Goal: Task Accomplishment & Management: Use online tool/utility

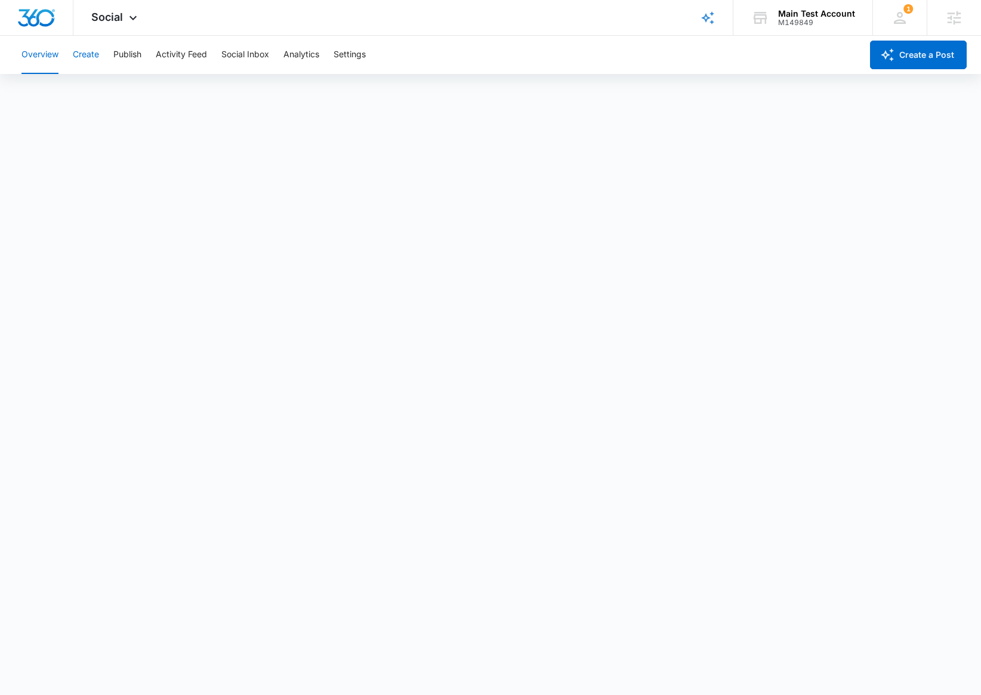
click at [95, 41] on button "Create" at bounding box center [86, 55] width 26 height 38
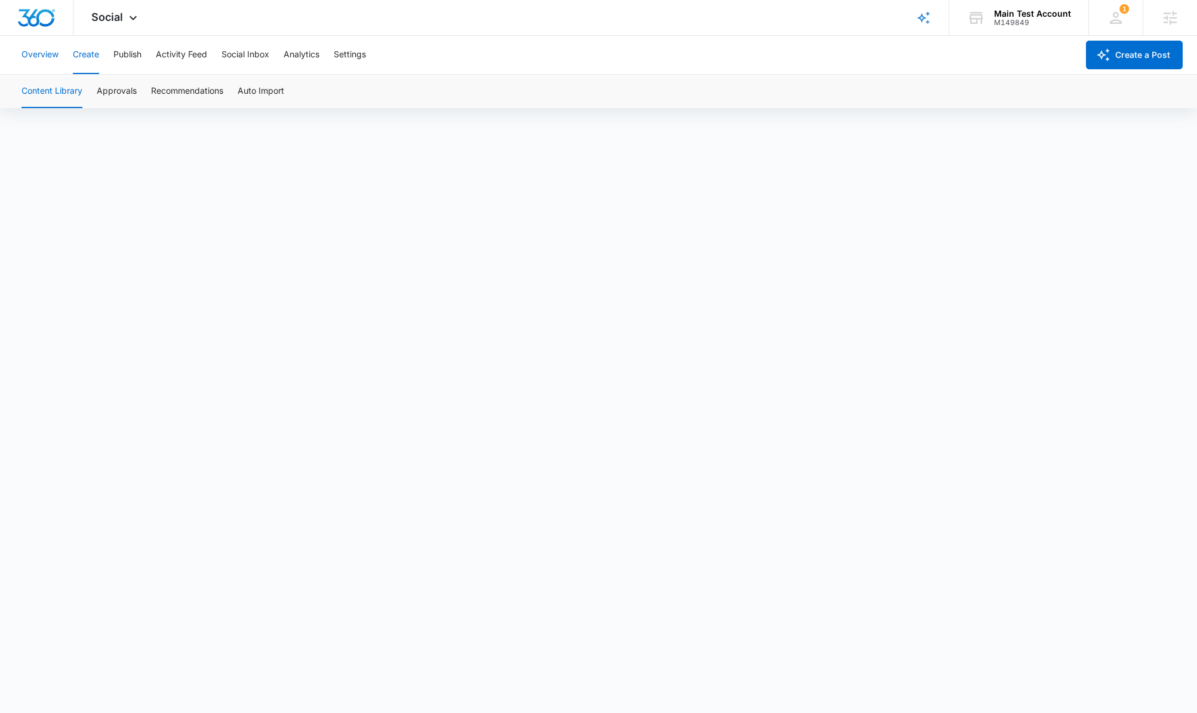
click at [58, 63] on button "Overview" at bounding box center [39, 55] width 37 height 38
click at [981, 12] on div "Main Test Account" at bounding box center [1032, 14] width 77 height 10
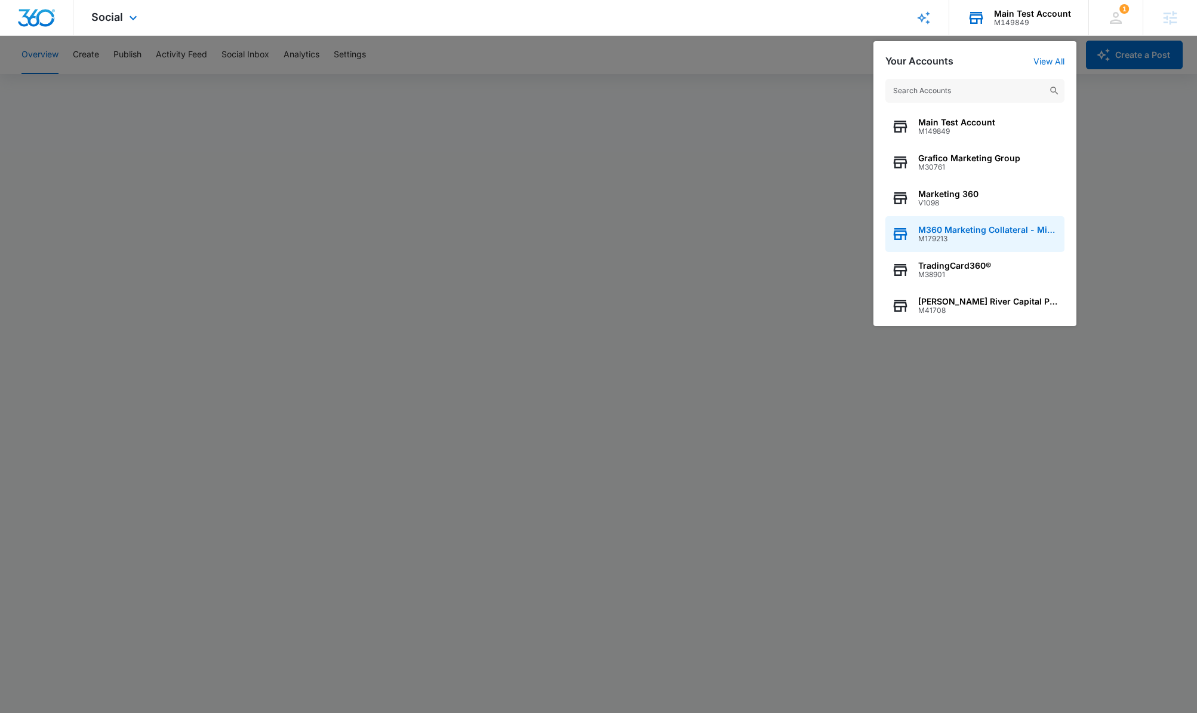
click at [981, 242] on span "M179213" at bounding box center [988, 239] width 140 height 8
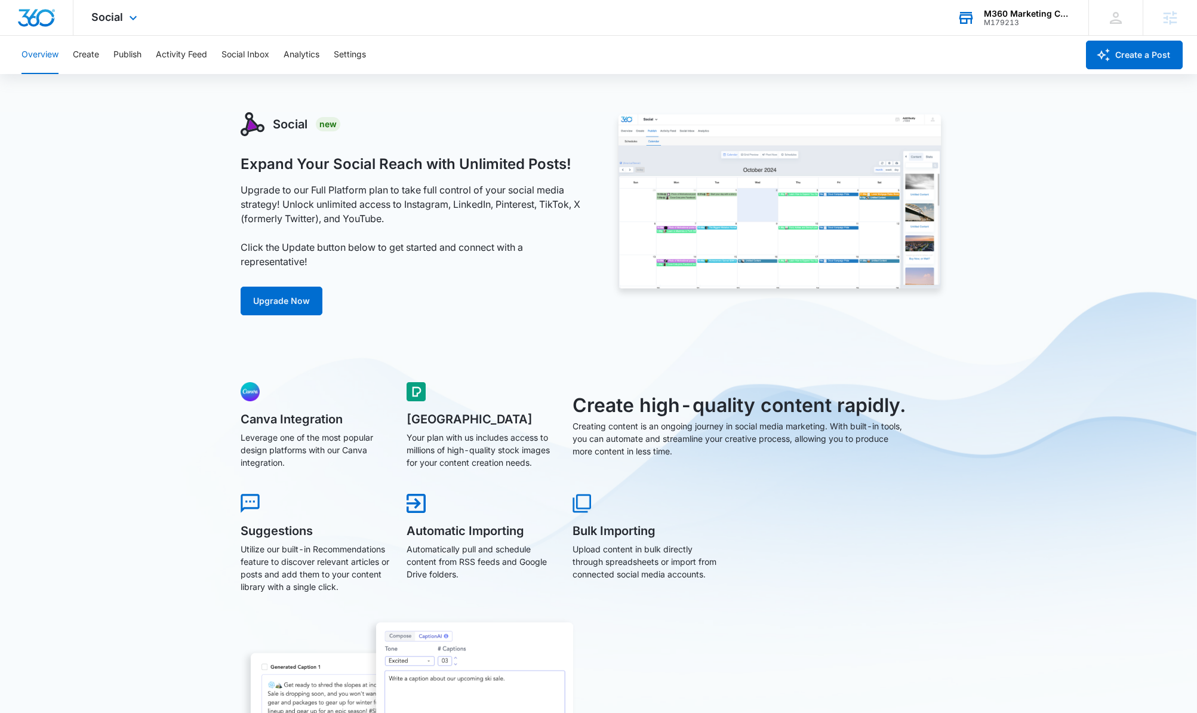
click at [115, 25] on div "Social Apps Reputation Websites Forms CRM Email Social Shop Payments POS Ads In…" at bounding box center [115, 17] width 85 height 35
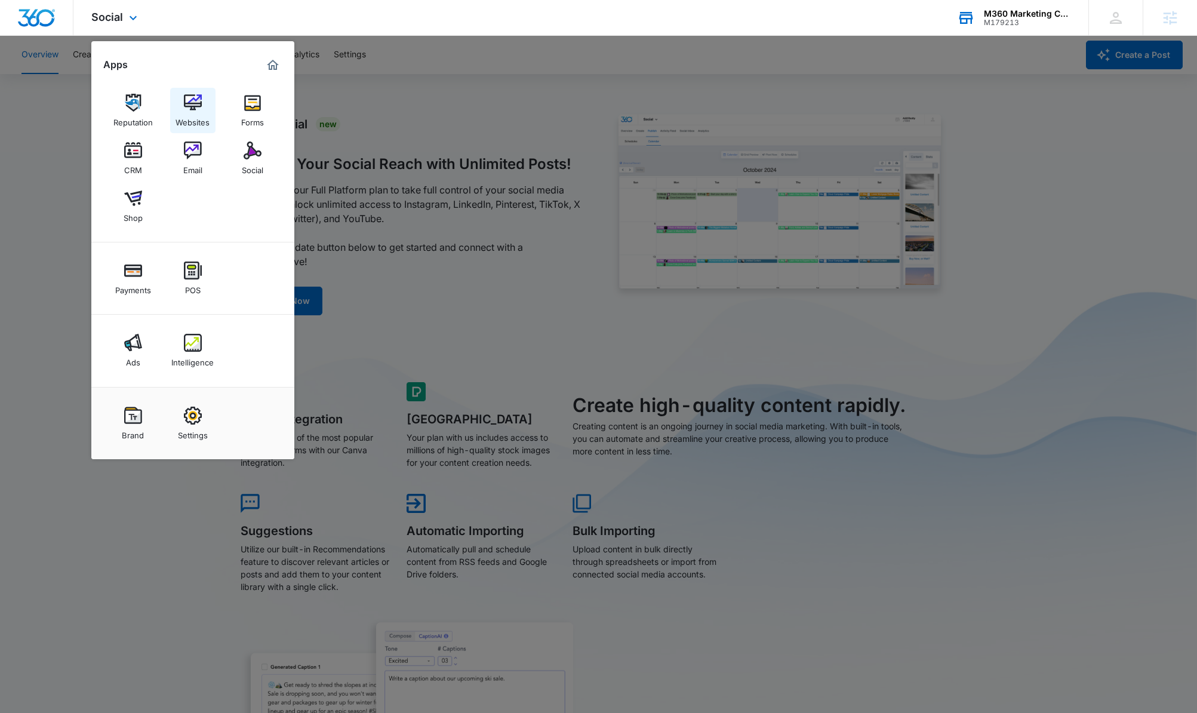
click at [196, 106] on img at bounding box center [193, 103] width 18 height 18
